Goal: Task Accomplishment & Management: Use online tool/utility

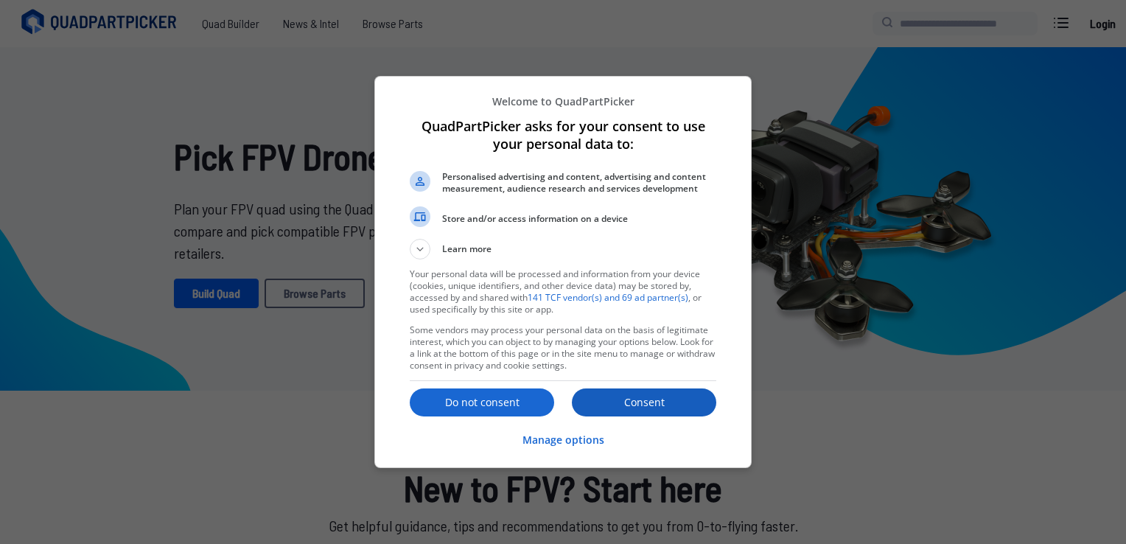
click at [623, 391] on button "Consent" at bounding box center [644, 402] width 144 height 28
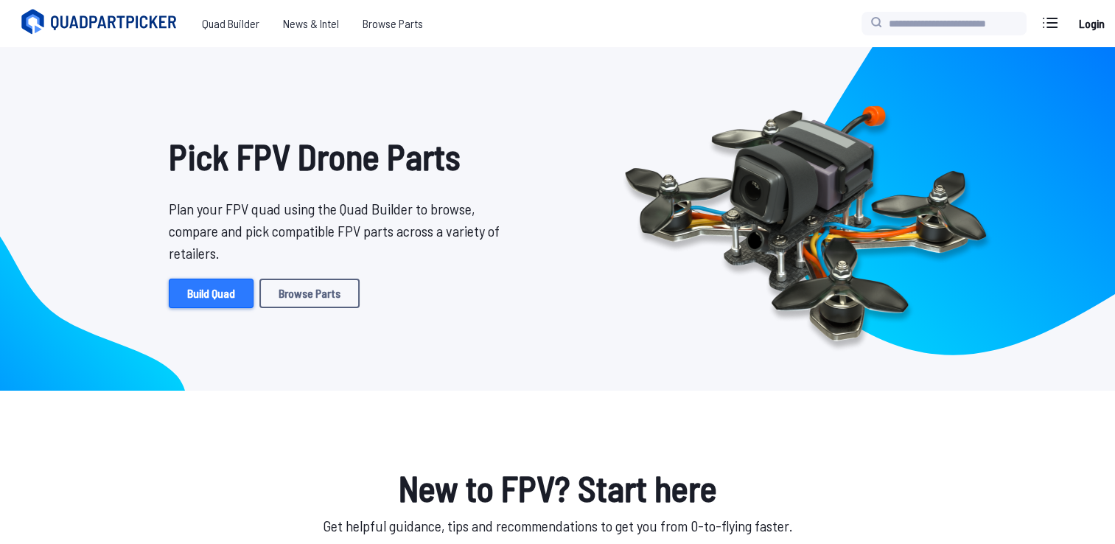
click at [218, 301] on link "Build Quad" at bounding box center [211, 293] width 85 height 29
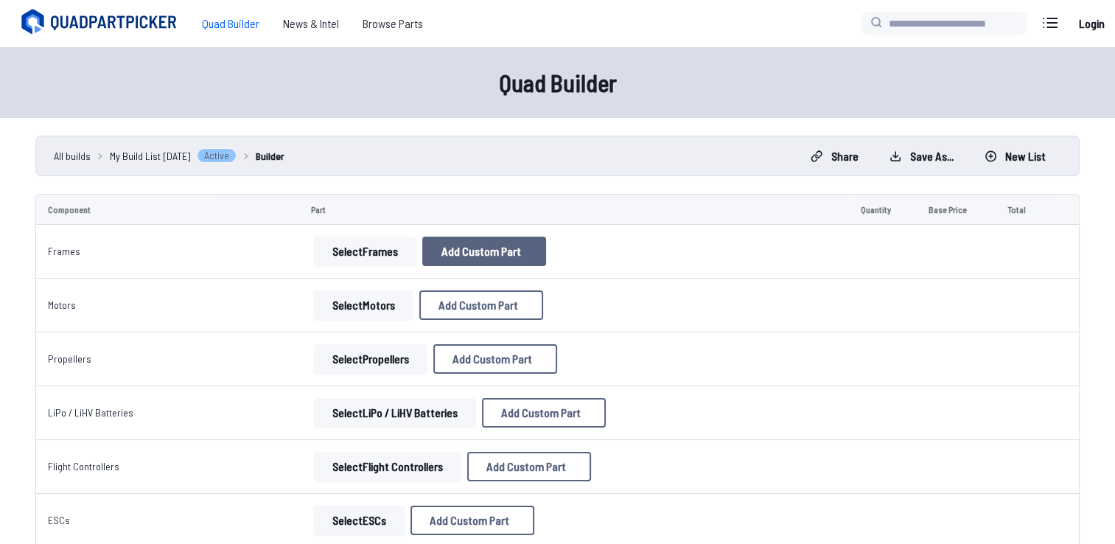
click at [478, 247] on span "Add Custom Part" at bounding box center [481, 251] width 80 height 12
select select "**********"
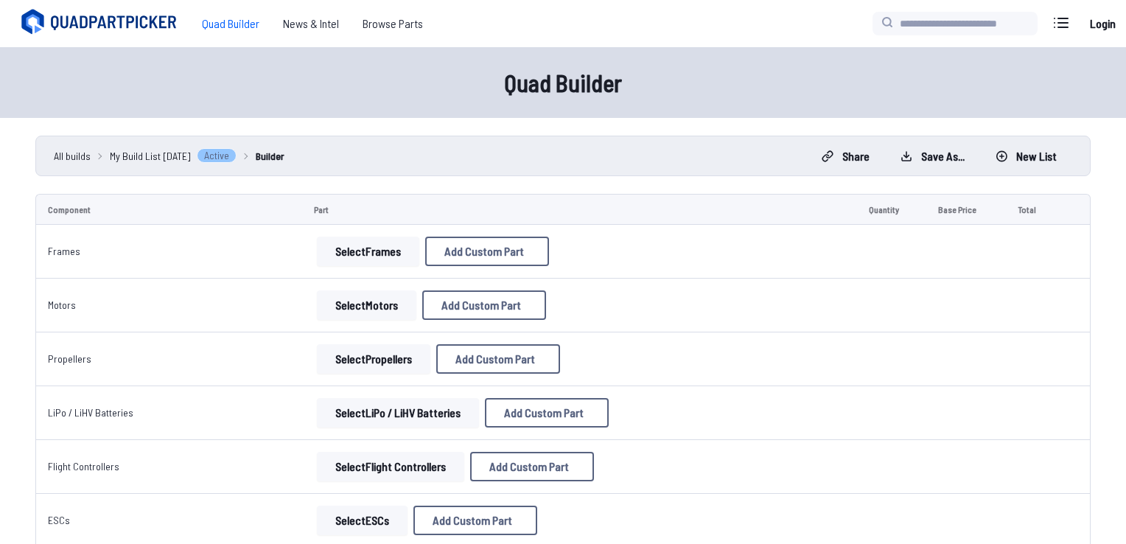
click at [289, 265] on div "Add Custom Part Part name* Brand / Manufacturer Price * Link Category Cancel Ad…" at bounding box center [563, 272] width 1126 height 544
click at [576, 482] on button "Cancel" at bounding box center [594, 471] width 52 height 21
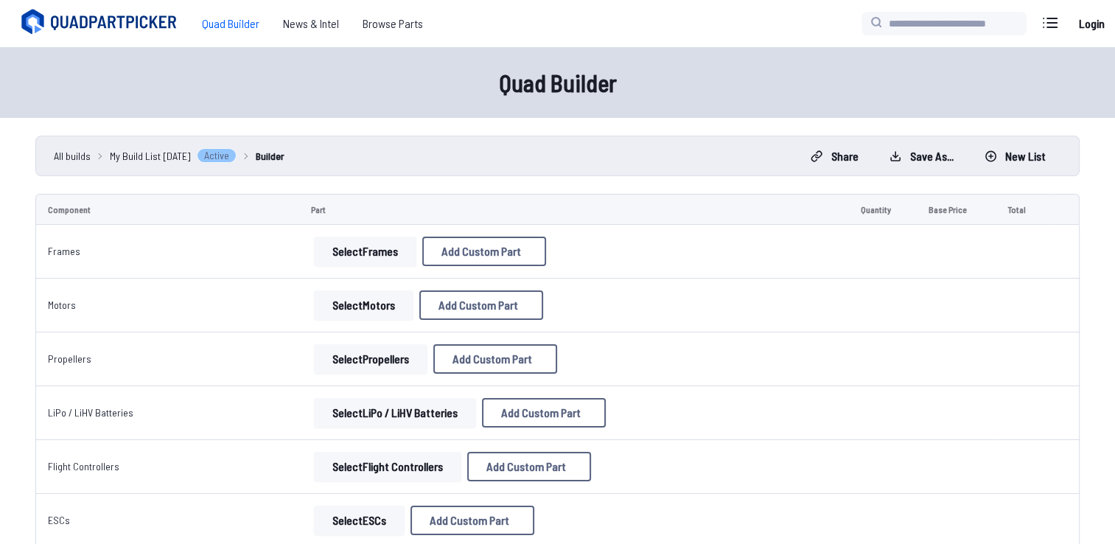
click at [337, 247] on button "Select Frames" at bounding box center [365, 251] width 102 height 29
click at [354, 253] on button "Select Frames" at bounding box center [365, 251] width 102 height 29
click at [371, 254] on button "Select Frames" at bounding box center [365, 251] width 102 height 29
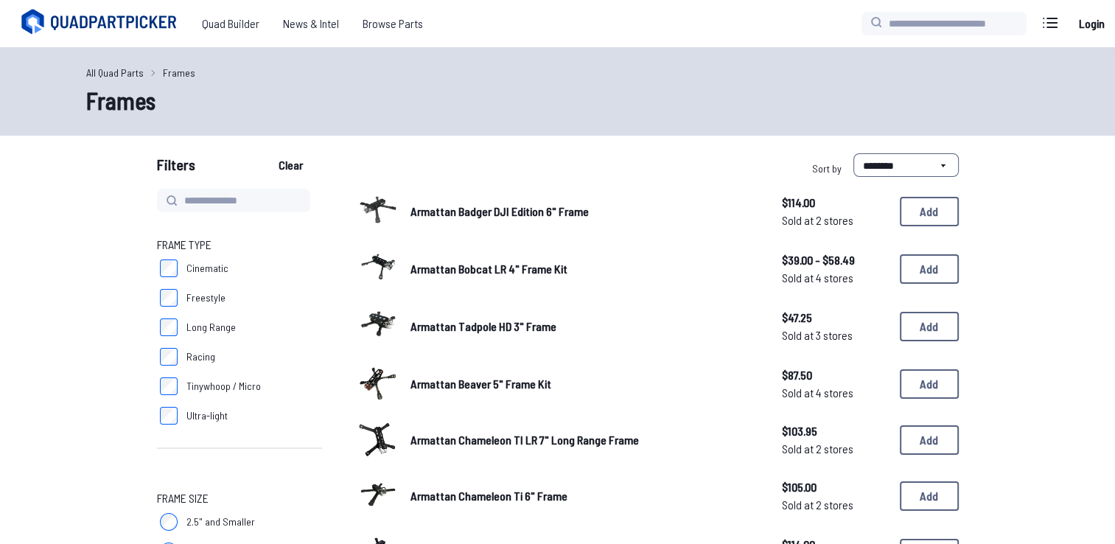
click at [247, 253] on label "Cinematic" at bounding box center [239, 267] width 165 height 29
click at [233, 265] on label "Cinematic" at bounding box center [239, 267] width 165 height 29
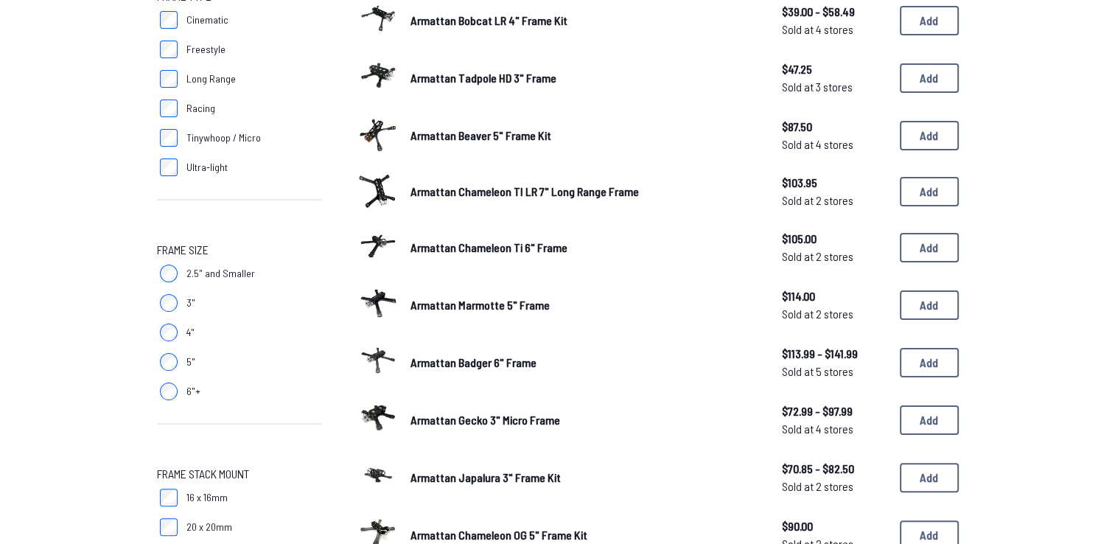
scroll to position [74, 0]
